Goal: Task Accomplishment & Management: Use online tool/utility

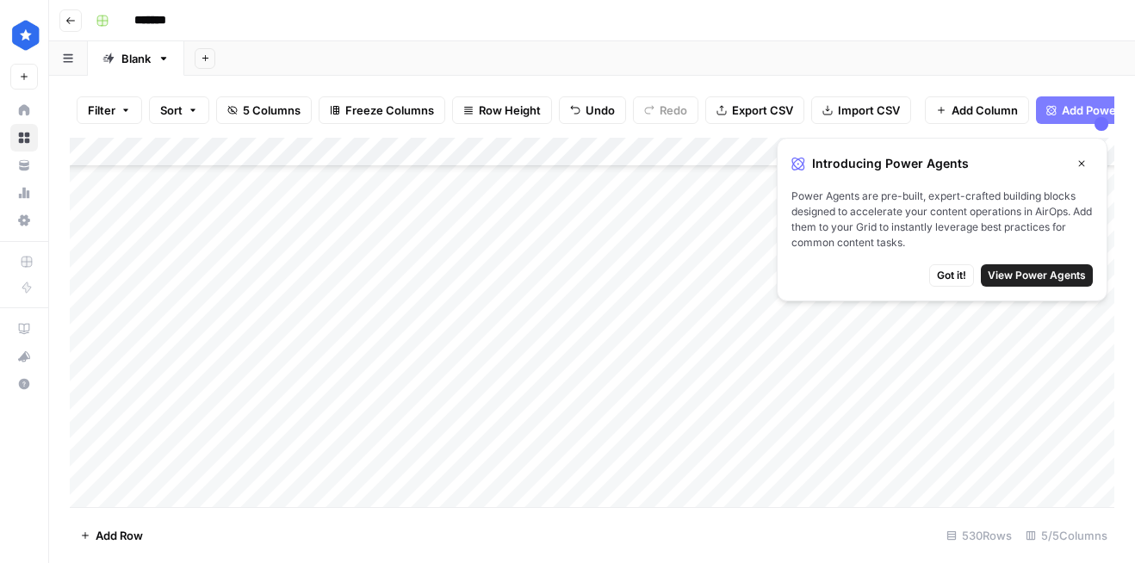
scroll to position [14681, 0]
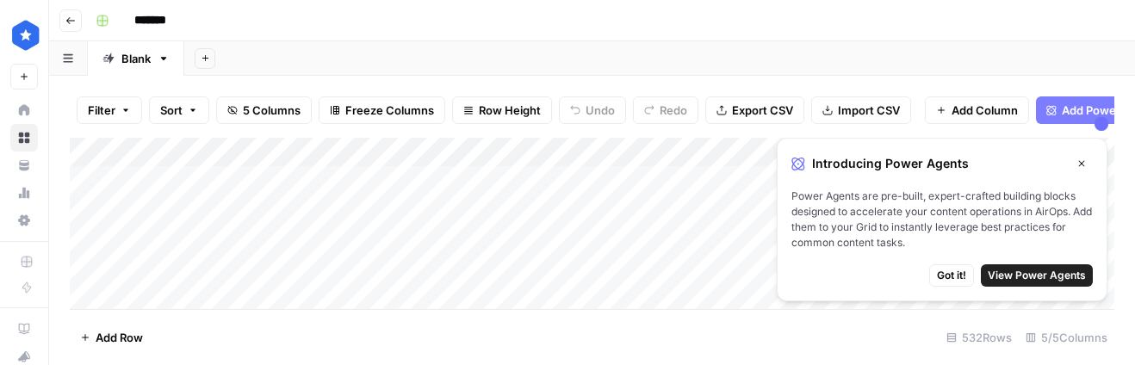
click at [951, 266] on button "Got it!" at bounding box center [951, 275] width 45 height 22
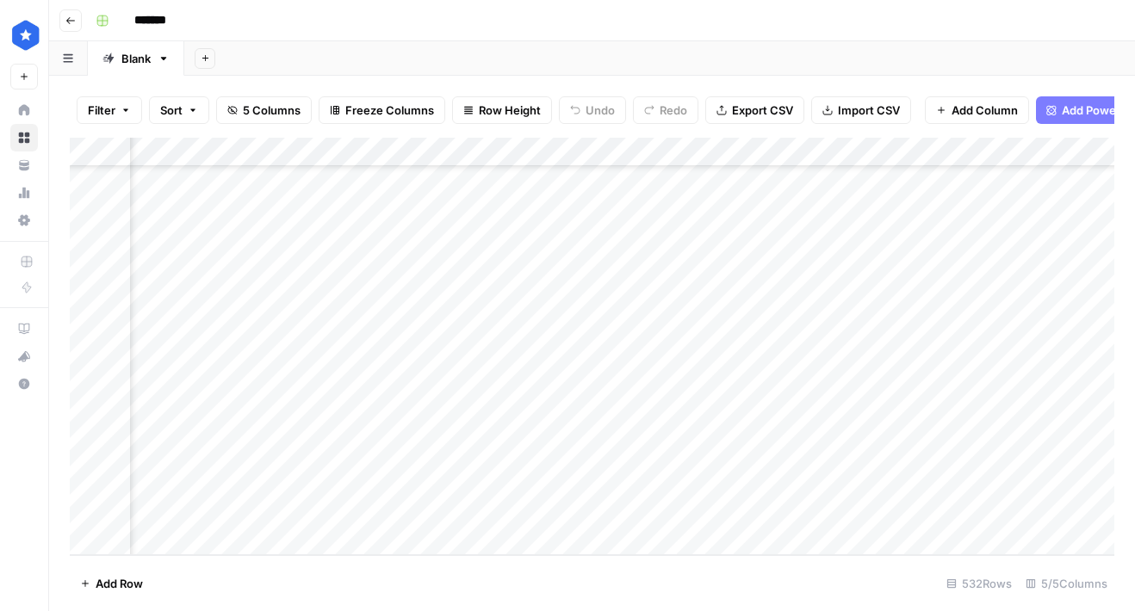
scroll to position [15213, 233]
click at [925, 480] on div "Add Column" at bounding box center [592, 347] width 1044 height 418
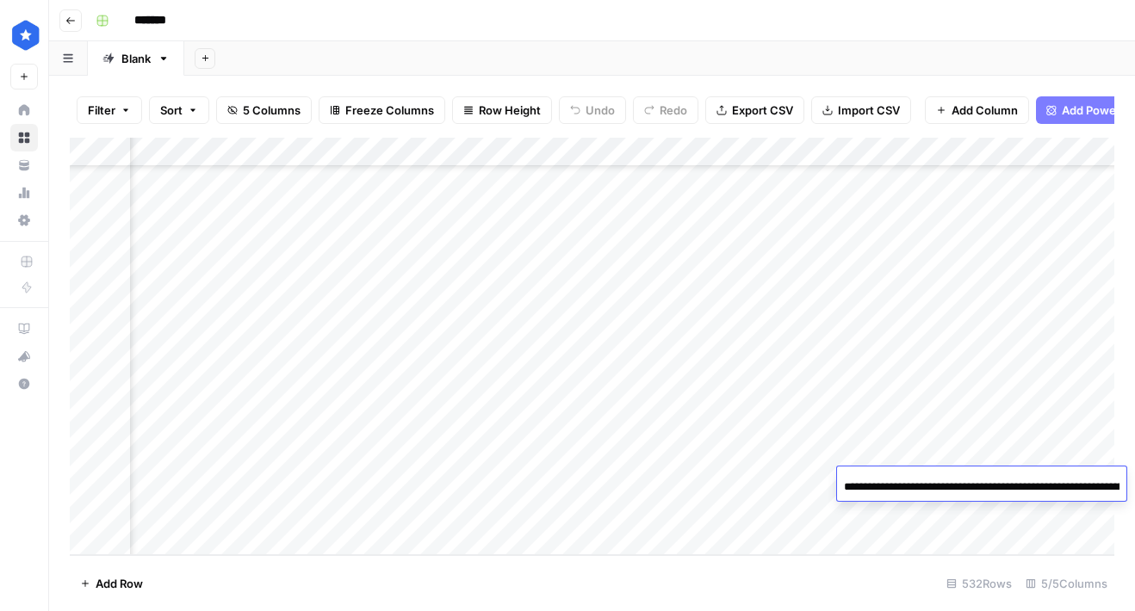
scroll to position [0, 250]
click at [1083, 486] on input "**********" at bounding box center [982, 487] width 276 height 21
click at [1010, 503] on div "Add Column" at bounding box center [592, 347] width 1044 height 418
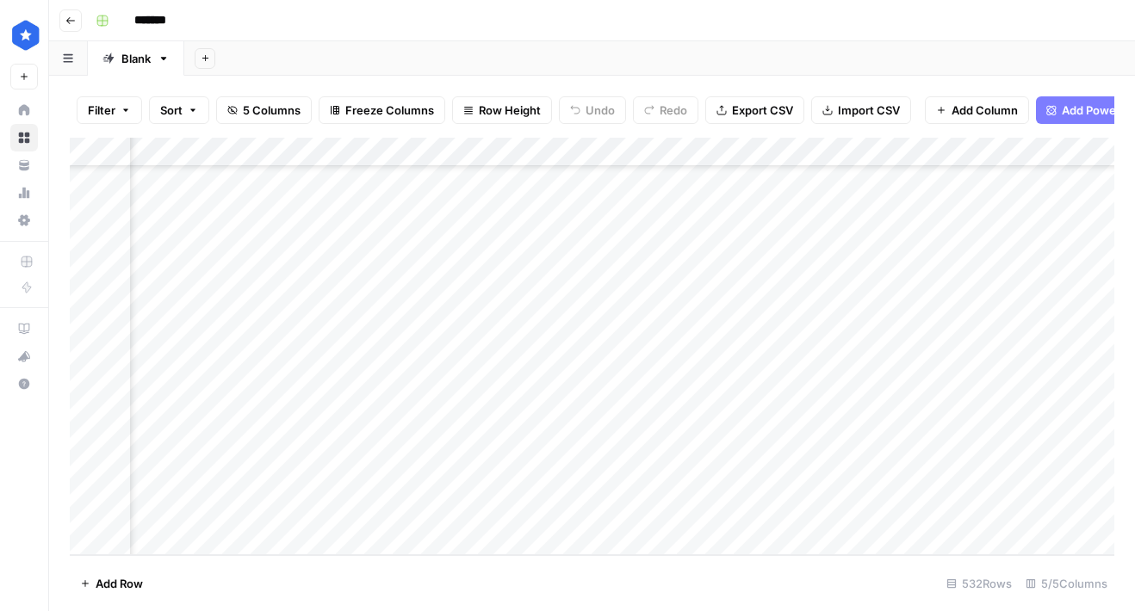
click at [1027, 484] on div "Add Column" at bounding box center [592, 347] width 1044 height 418
click at [941, 520] on div "Add Column" at bounding box center [592, 347] width 1044 height 418
click at [943, 512] on div "Add Column" at bounding box center [592, 347] width 1044 height 418
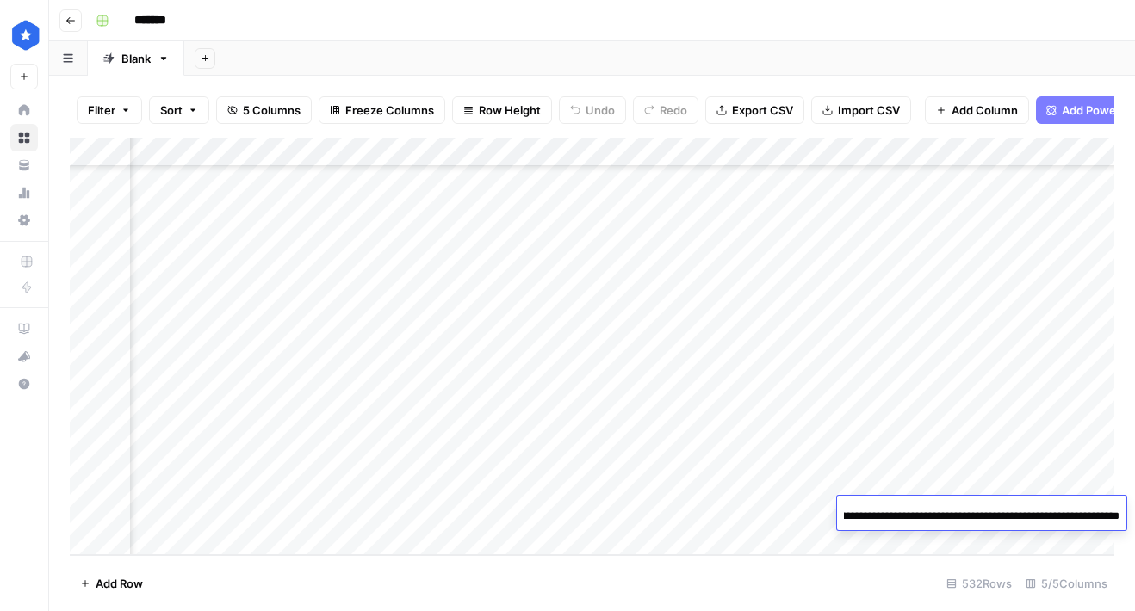
click at [1019, 544] on div "Add Column" at bounding box center [592, 347] width 1044 height 418
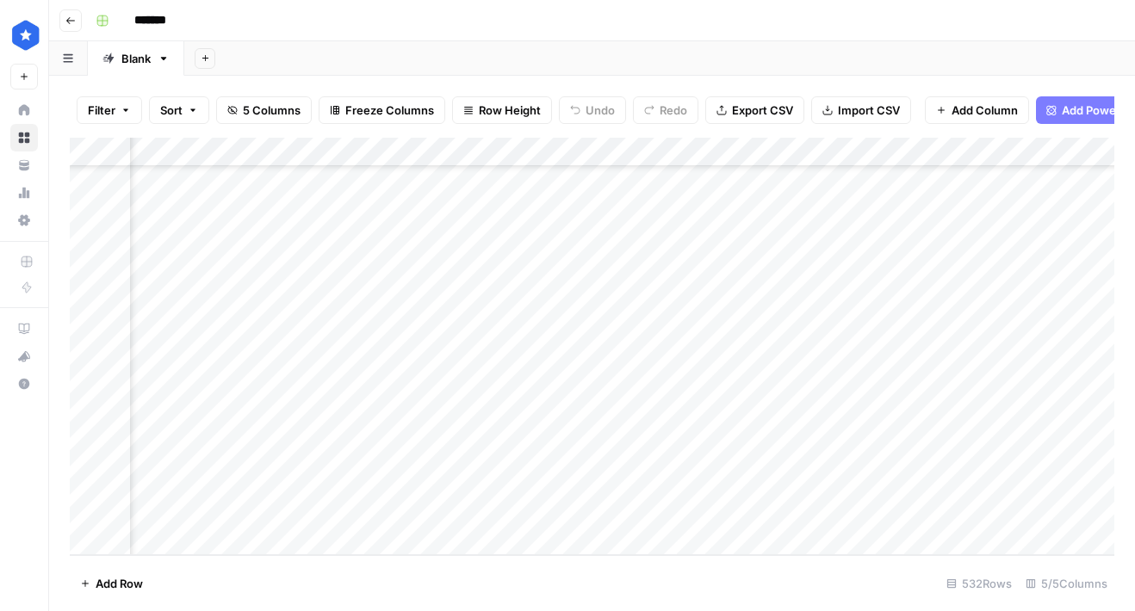
scroll to position [15242, 233]
click at [1031, 480] on div "Add Column" at bounding box center [592, 347] width 1044 height 418
